Goal: Navigation & Orientation: Find specific page/section

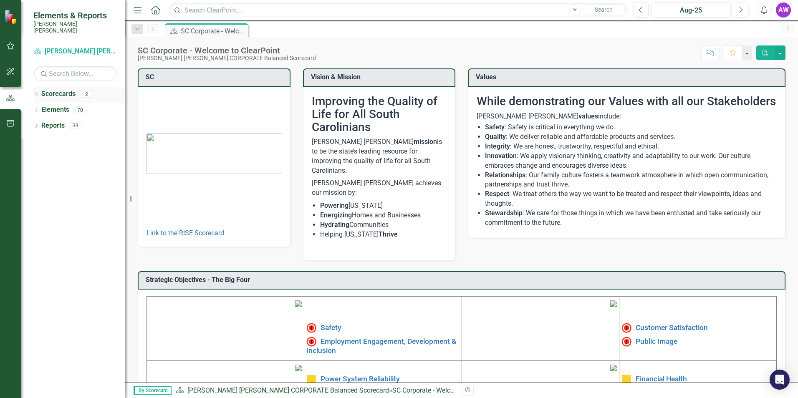
click at [65, 89] on link "Scorecards" at bounding box center [58, 94] width 34 height 10
click at [49, 89] on link "Scorecards" at bounding box center [58, 94] width 34 height 10
click at [45, 105] on link "Elements" at bounding box center [55, 110] width 28 height 10
click at [35, 109] on icon "Dropdown" at bounding box center [36, 111] width 6 height 5
click at [12, 45] on icon "button" at bounding box center [11, 46] width 8 height 8
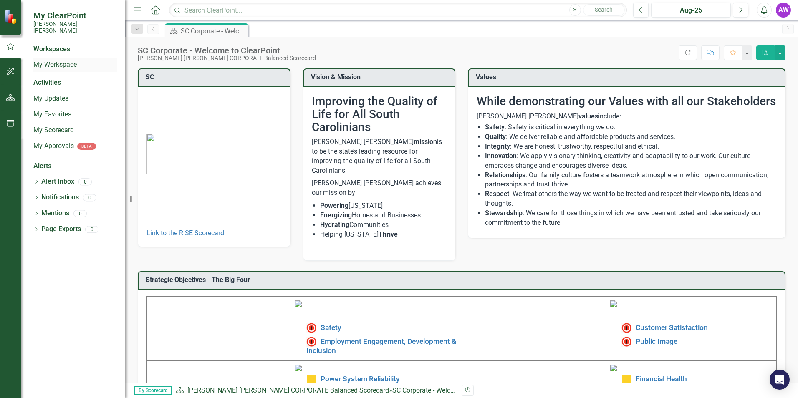
click at [58, 60] on link "My Workspace" at bounding box center [75, 65] width 84 height 10
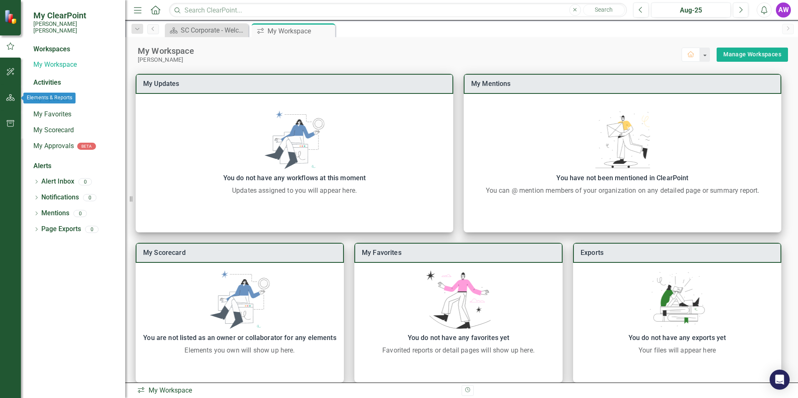
click at [14, 98] on icon "button" at bounding box center [10, 97] width 9 height 7
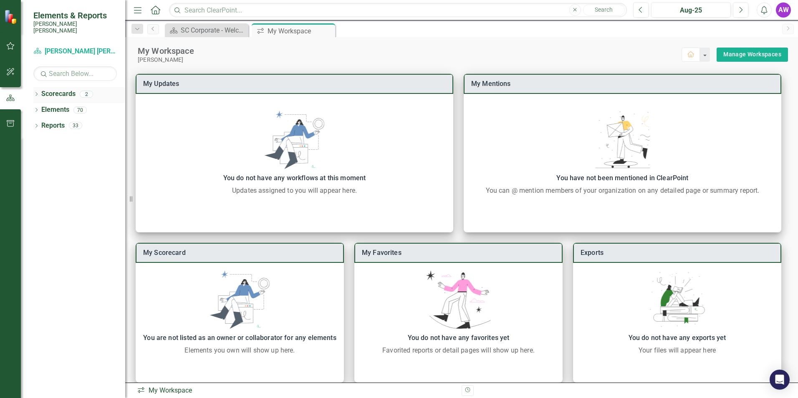
click at [58, 89] on link "Scorecards" at bounding box center [58, 94] width 34 height 10
click at [35, 93] on icon "Dropdown" at bounding box center [36, 95] width 6 height 5
click at [63, 105] on link "[PERSON_NAME] [PERSON_NAME] CORPORATE Balanced Scorecard" at bounding box center [85, 110] width 79 height 10
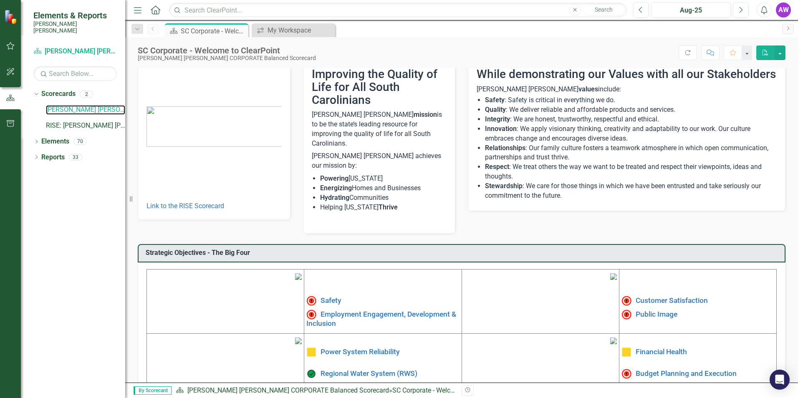
scroll to position [84, 0]
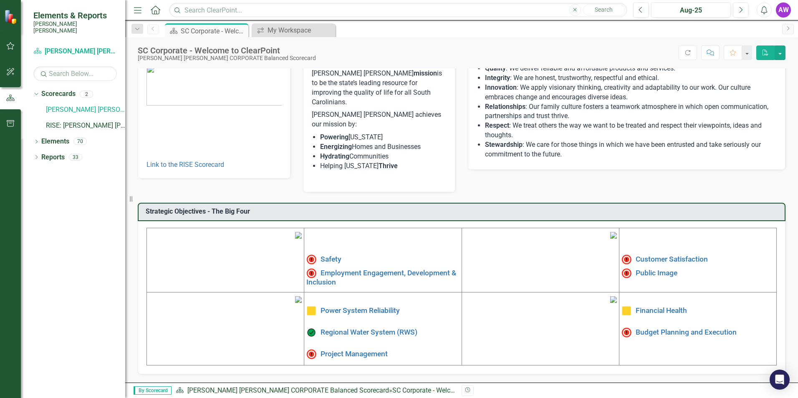
click at [369, 270] on td "Safety Employment Engagement, Development & Inclusion" at bounding box center [382, 260] width 157 height 64
click at [334, 255] on link "Safety" at bounding box center [331, 259] width 21 height 8
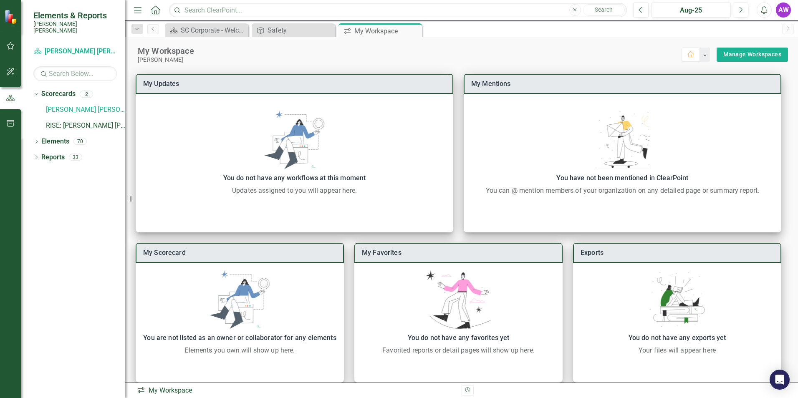
click at [12, 20] on img at bounding box center [11, 17] width 15 height 15
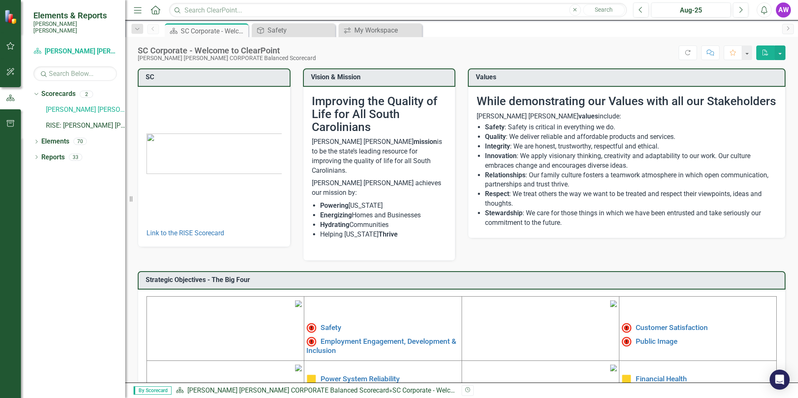
click at [137, 10] on icon "button" at bounding box center [138, 10] width 8 height 6
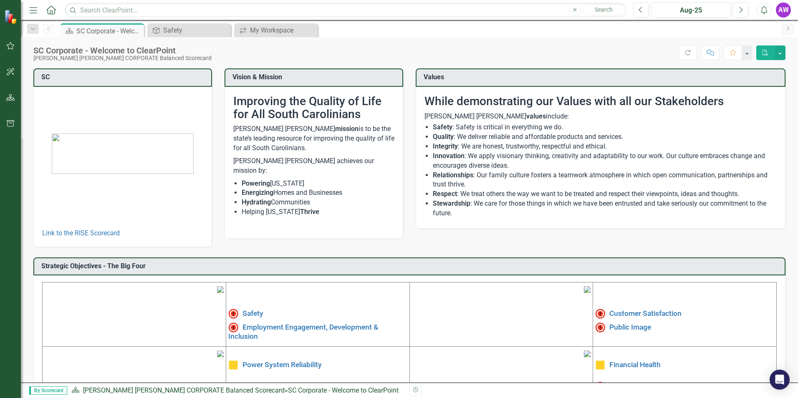
scroll to position [122, 0]
